Goal: Task Accomplishment & Management: Manage account settings

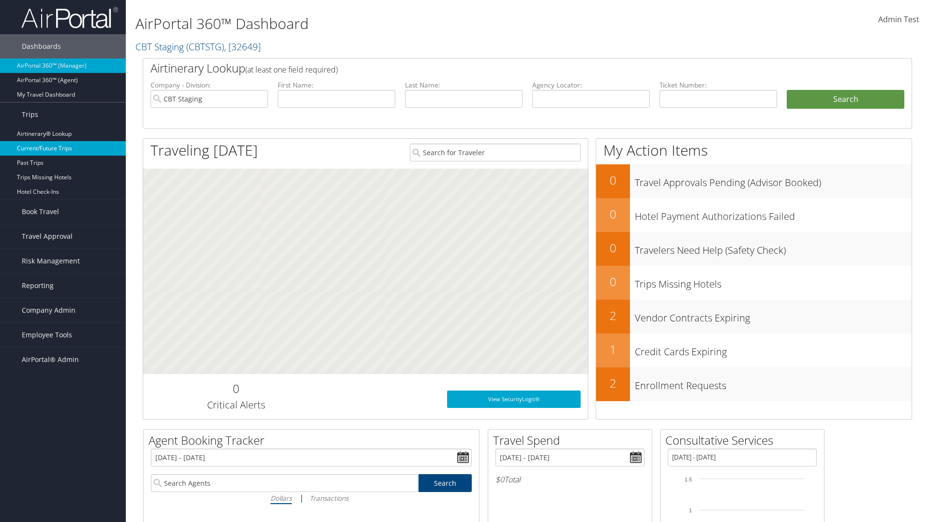
click at [63, 148] on link "Current/Future Trips" at bounding box center [63, 148] width 126 height 15
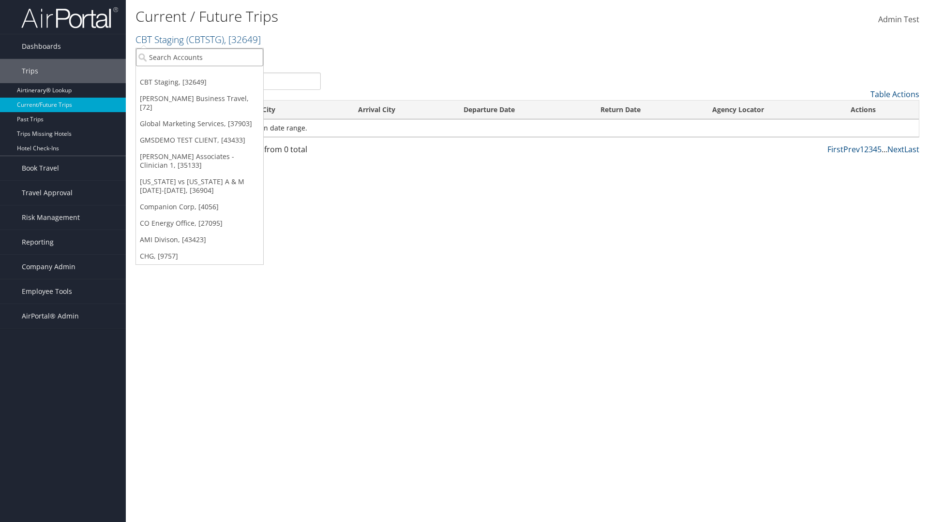
click at [199, 57] on input "search" at bounding box center [199, 57] width 127 height 18
type input "[PERSON_NAME] Business Travel"
click at [213, 75] on div "Christopherson Business Travel (C10001), [72]" at bounding box center [213, 75] width 165 height 9
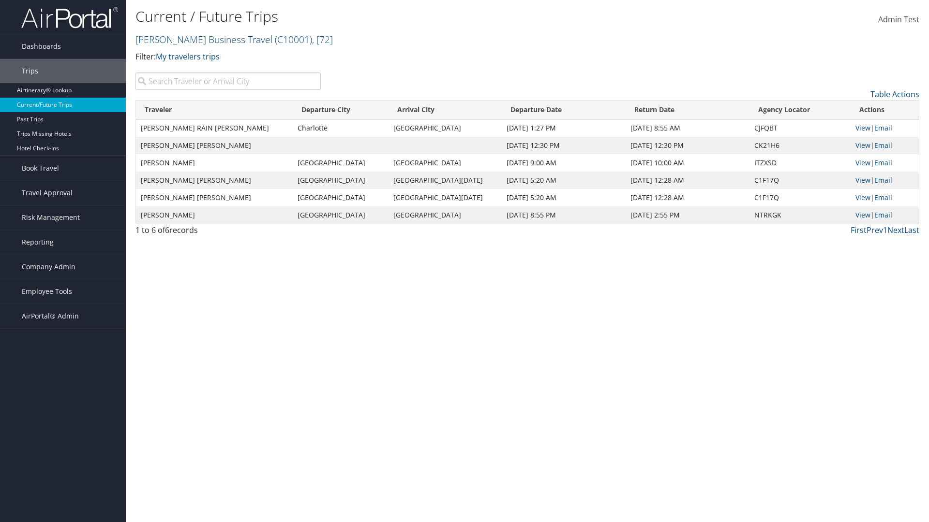
click at [228, 81] on input "search" at bounding box center [227, 81] width 185 height 17
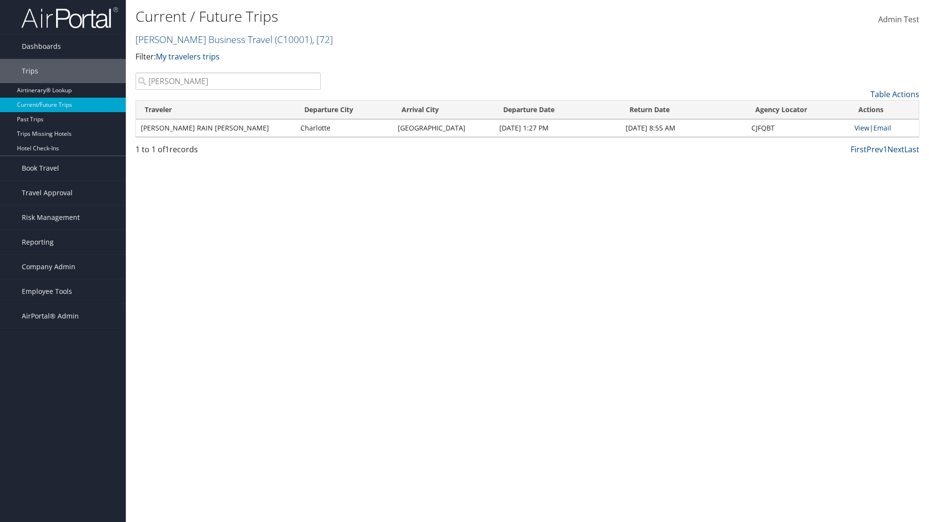
type input "TATUM"
click at [860, 128] on link "View" at bounding box center [861, 127] width 15 height 9
click at [63, 267] on span "Company Admin" at bounding box center [49, 267] width 54 height 24
click at [0, 0] on link "Airtinerary® Settings" at bounding box center [0, 0] width 0 height 0
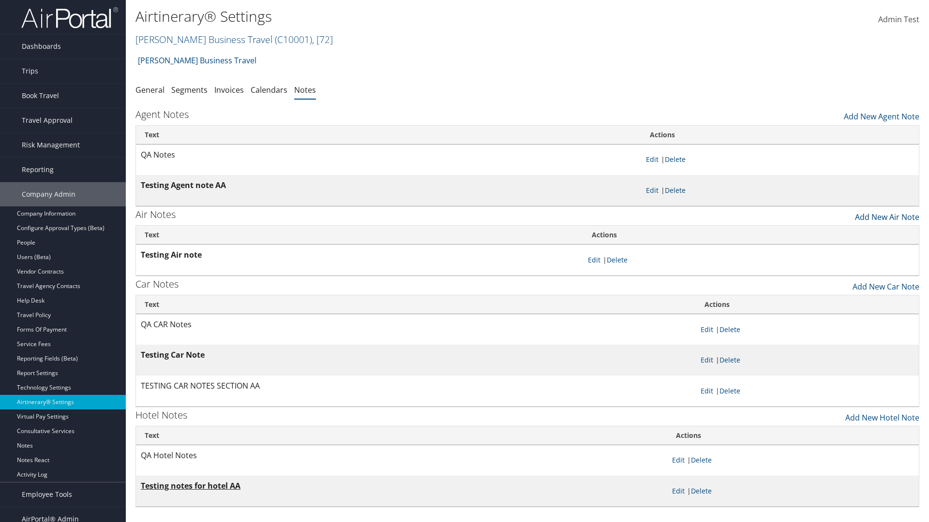
click at [887, 214] on link "Add New Air Note" at bounding box center [887, 215] width 64 height 16
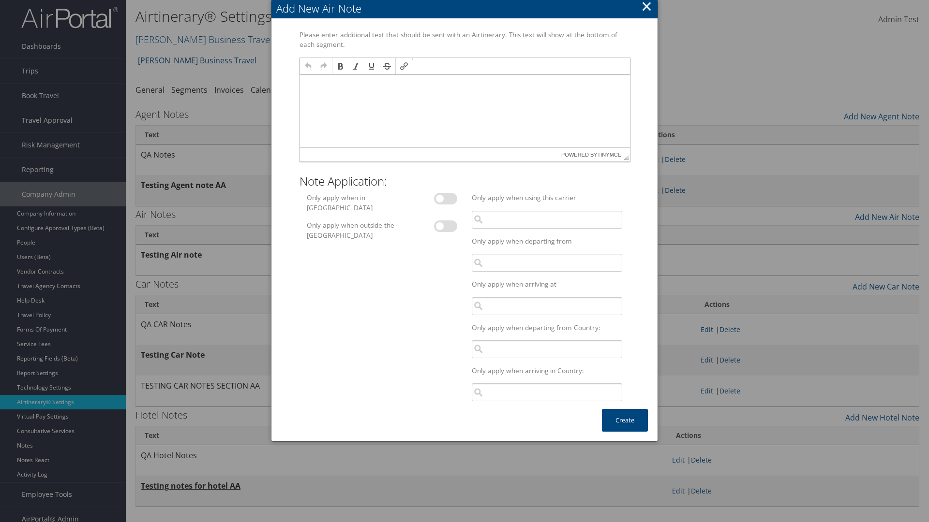
click at [464, 84] on p at bounding box center [464, 84] width 322 height 8
click at [624, 420] on button "Create" at bounding box center [625, 420] width 46 height 23
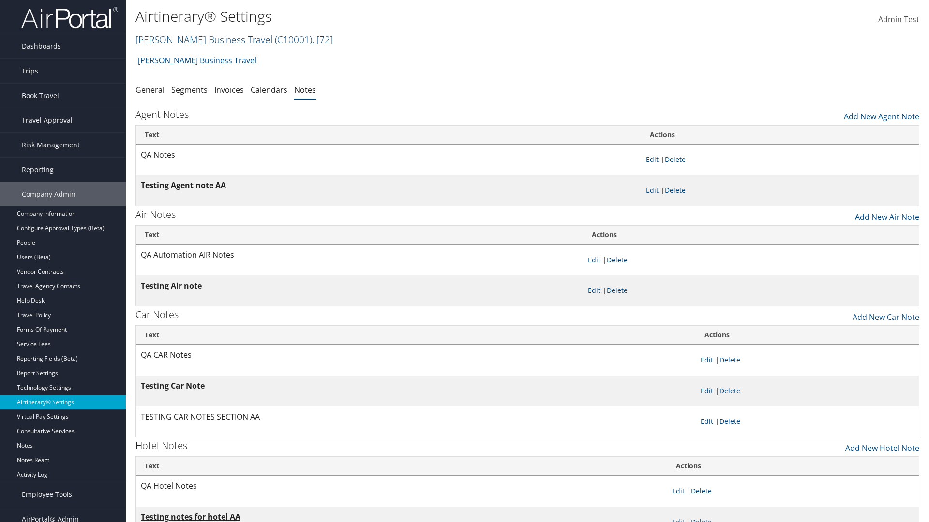
click at [619, 260] on link "Delete" at bounding box center [617, 259] width 21 height 9
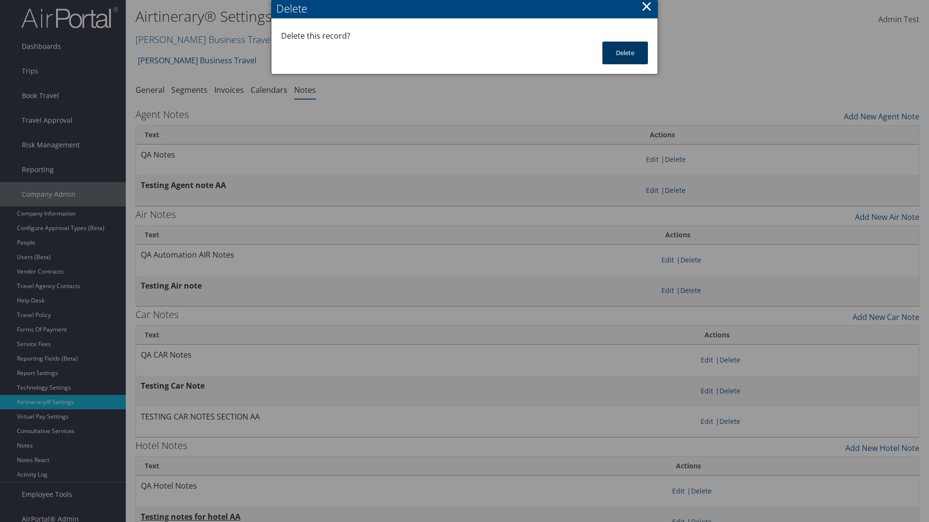
click at [625, 53] on button "Delete" at bounding box center [624, 53] width 45 height 23
